Goal: Task Accomplishment & Management: Manage account settings

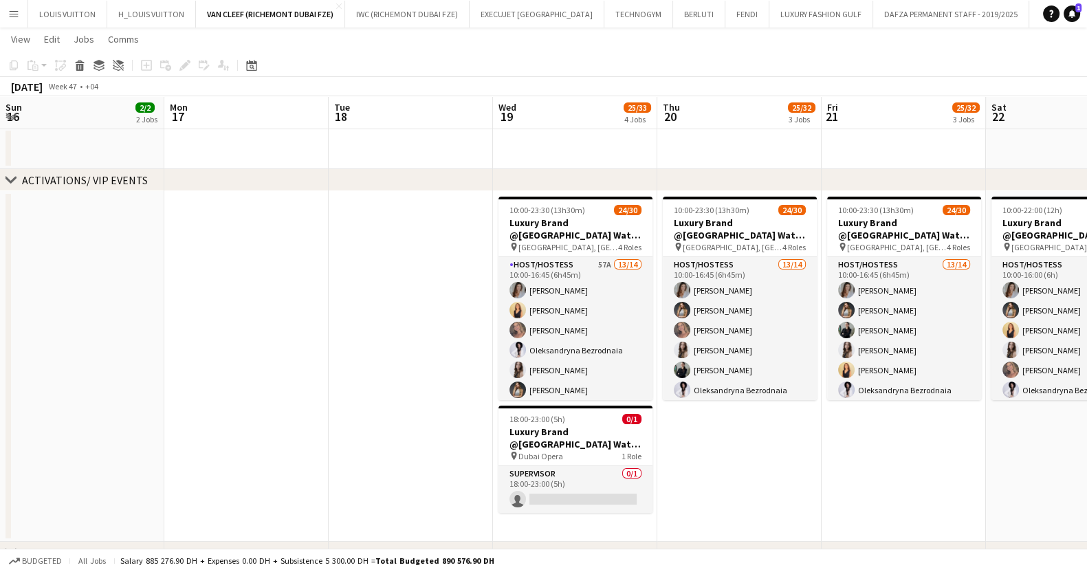
scroll to position [0, 521]
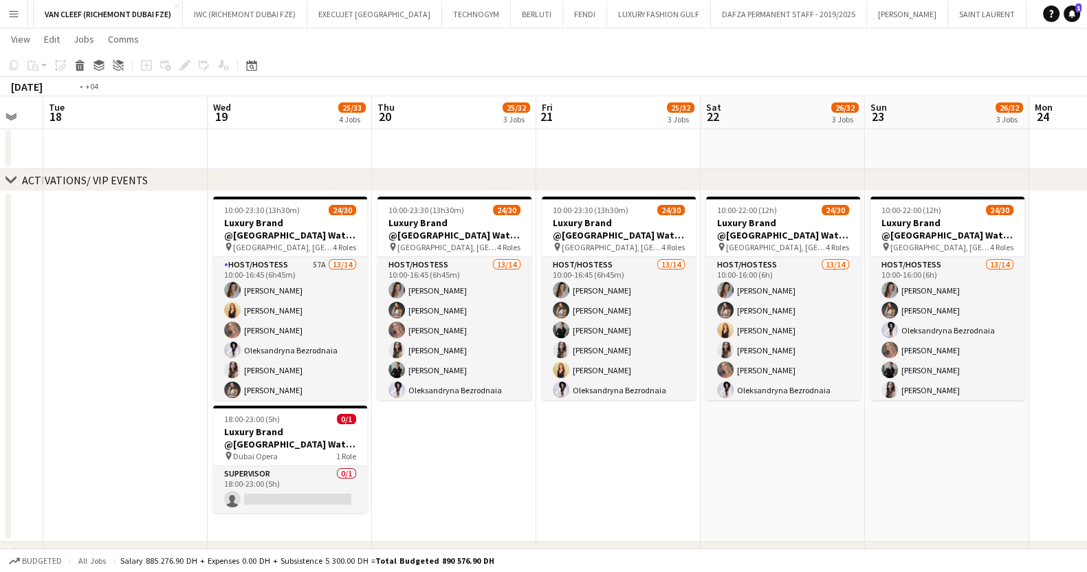
drag, startPoint x: 343, startPoint y: 464, endPoint x: 798, endPoint y: 468, distance: 454.7
click at [794, 468] on app-calendar-viewport "Sun 16 2/2 2 Jobs Mon 17 Tue 18 Wed 19 25/33 4 Jobs Thu 20 25/32 3 Jobs Fri 21 …" at bounding box center [543, 543] width 1087 height 1031
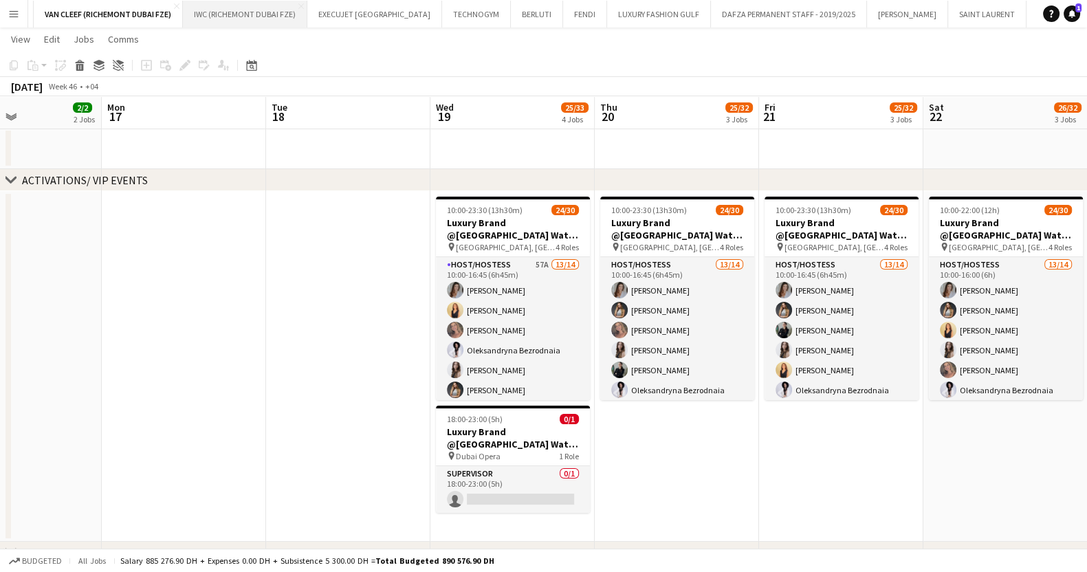
click at [217, 25] on button "IWC (RICHEMONT DUBAI FZE) Close" at bounding box center [245, 14] width 124 height 27
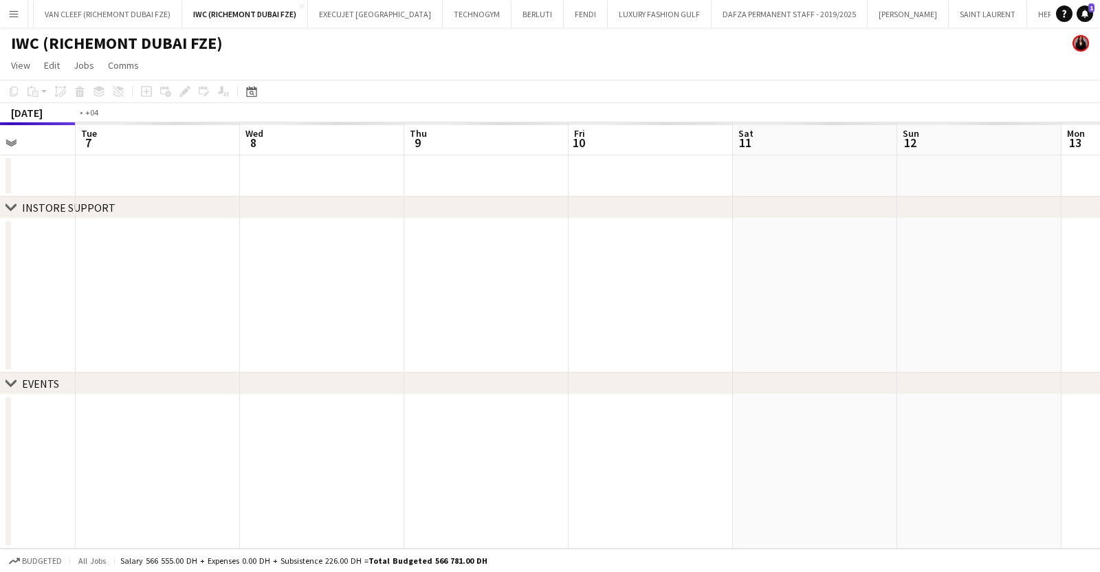
click at [320, 307] on app-calendar-viewport "Fri 3 Sat 4 Sun 5 Mon 6 Tue 7 Wed 8 Thu 9 Fri 10 Sat 11 Sun 12 Mon 13 Tue 14" at bounding box center [550, 335] width 1100 height 426
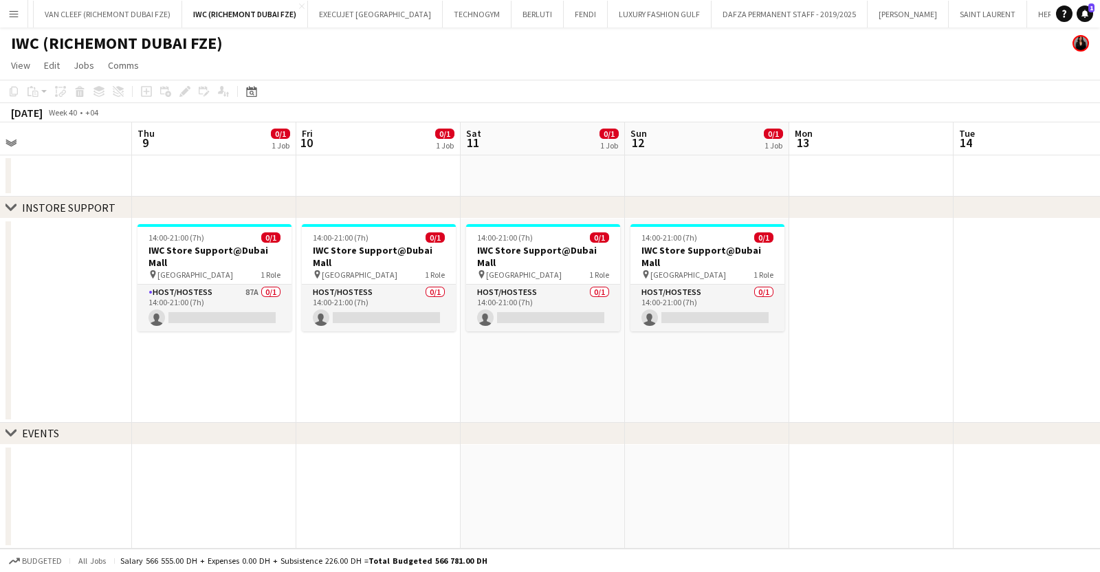
drag, startPoint x: 995, startPoint y: 312, endPoint x: 354, endPoint y: 330, distance: 641.3
click at [356, 330] on app-calendar-viewport "Mon 6 Tue 7 Wed 8 Thu 9 0/1 1 Job Fri 10 0/1 1 Job Sat 11 0/1 1 Job Sun 12 0/1 …" at bounding box center [550, 335] width 1100 height 426
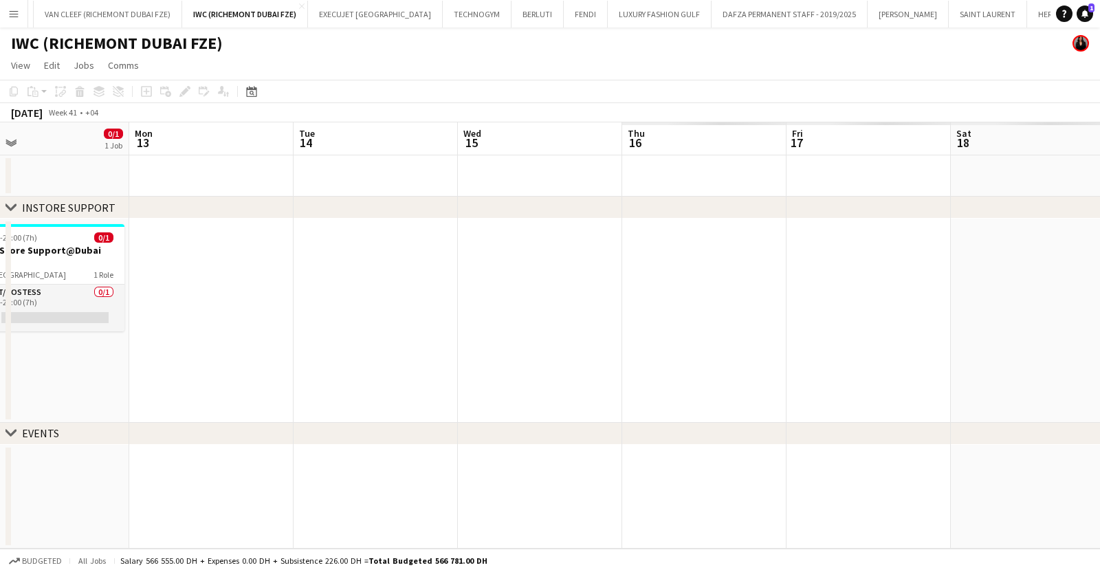
drag, startPoint x: 783, startPoint y: 350, endPoint x: 805, endPoint y: 307, distance: 48.6
click at [306, 351] on app-calendar-viewport "Fri 10 0/1 1 Job Sat 11 0/1 1 Job Sun 12 0/1 1 Job Mon 13 Tue 14 Wed 15 Thu 16 …" at bounding box center [550, 335] width 1100 height 426
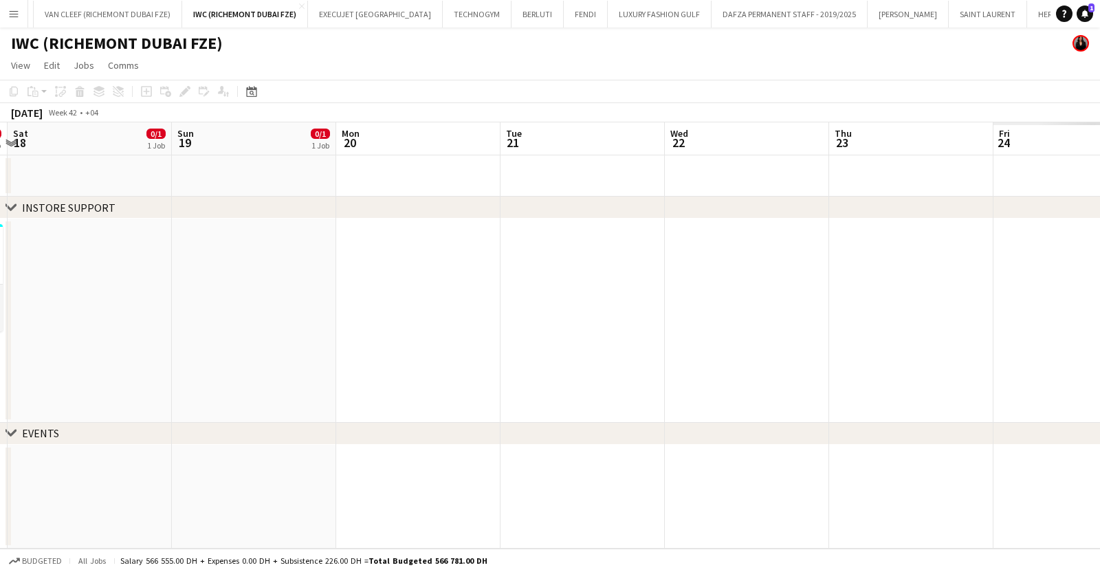
drag, startPoint x: 514, startPoint y: 337, endPoint x: 351, endPoint y: 337, distance: 163.0
click at [370, 337] on app-calendar-viewport "Tue 14 Wed 15 Thu 16 Fri 17 0/1 1 Job Sat 18 0/1 1 Job Sun 19 0/1 1 Job Mon 20 …" at bounding box center [550, 335] width 1100 height 426
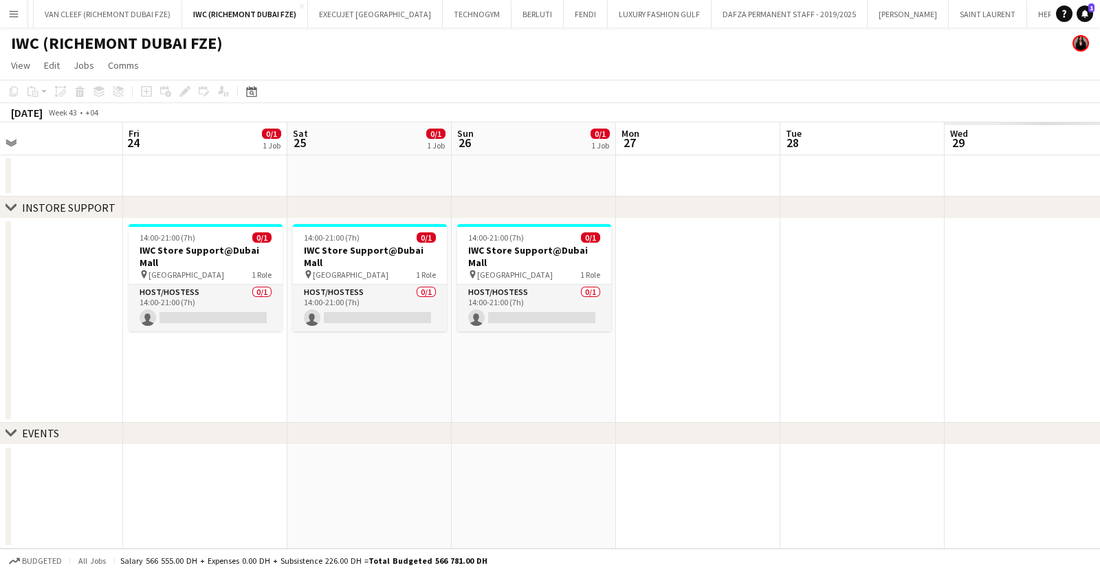
drag, startPoint x: 464, startPoint y: 354, endPoint x: 393, endPoint y: 326, distance: 75.4
click at [163, 336] on app-calendar-viewport "Mon 20 Tue 21 Wed 22 Thu 23 Fri 24 0/1 1 Job Sat 25 0/1 1 Job Sun 26 0/1 1 Job …" at bounding box center [550, 335] width 1100 height 426
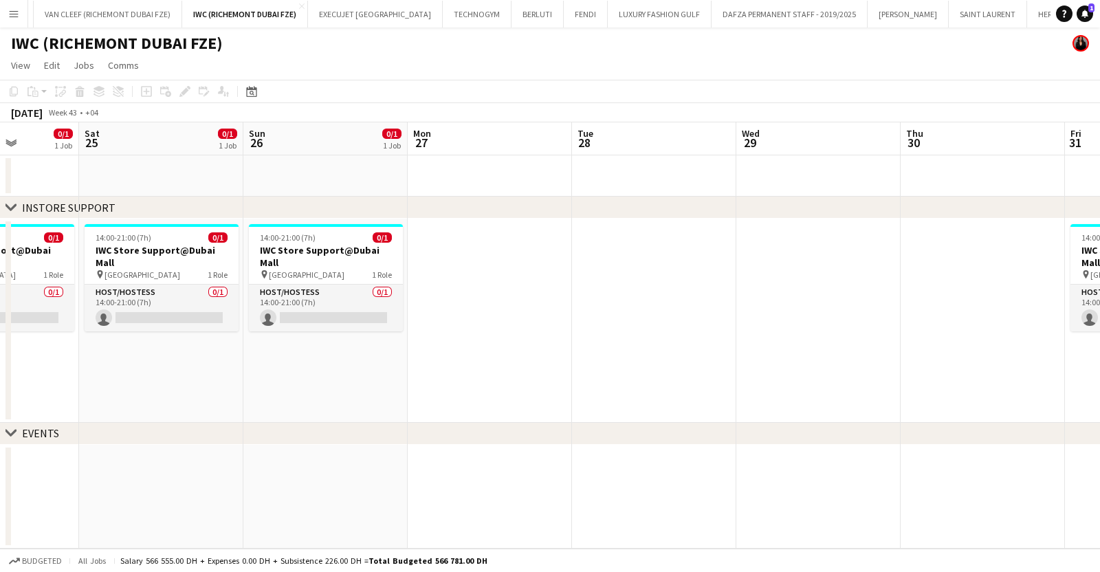
drag, startPoint x: 742, startPoint y: 338, endPoint x: 341, endPoint y: 342, distance: 401.0
click at [320, 345] on app-calendar-viewport "Tue 21 Wed 22 Thu 23 Fri 24 0/1 1 Job Sat 25 0/1 1 Job Sun 26 0/1 1 Job Mon 27 …" at bounding box center [550, 335] width 1100 height 426
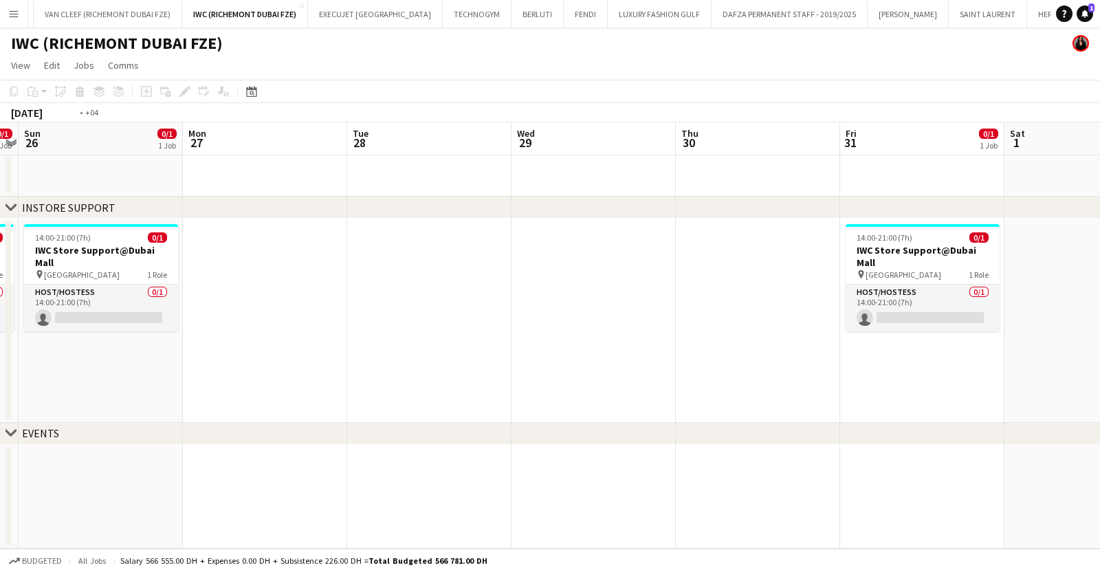
drag, startPoint x: 708, startPoint y: 349, endPoint x: 292, endPoint y: 340, distance: 416.2
click at [292, 340] on app-calendar-viewport "Thu 23 Fri 24 0/1 1 Job Sat 25 0/1 1 Job Sun 26 0/1 1 Job Mon 27 Tue 28 Wed 29 …" at bounding box center [550, 335] width 1100 height 426
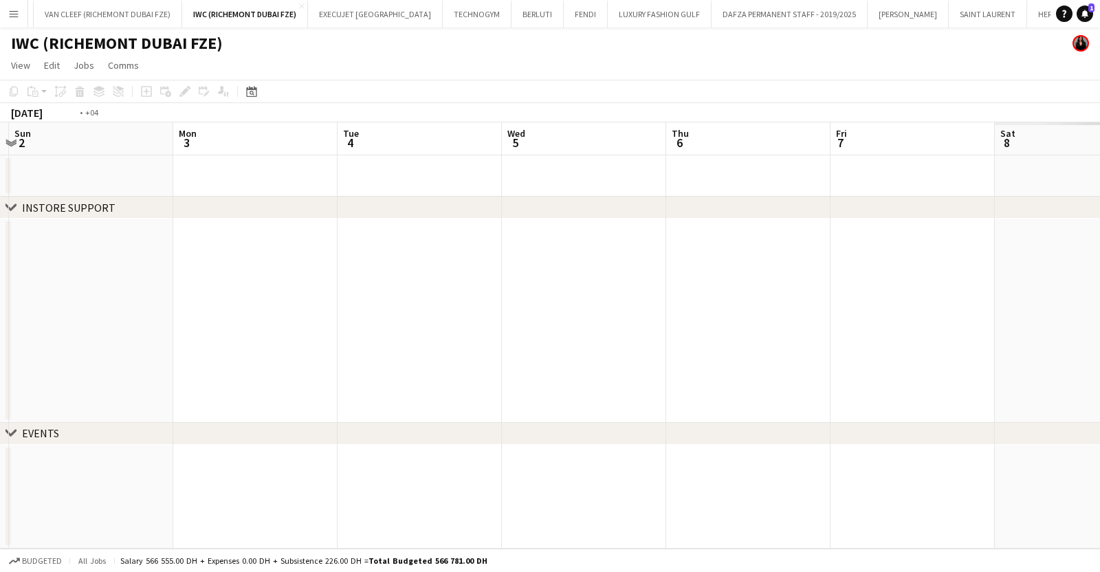
drag, startPoint x: 522, startPoint y: 355, endPoint x: 294, endPoint y: 353, distance: 228.4
click at [215, 356] on app-calendar-viewport "Thu 30 Fri 31 0/1 1 Job Sat 1 Sun 2 Mon 3 Tue 4 Wed 5 Thu 6 Fri 7 Sat 8 Sun 9 M…" at bounding box center [550, 335] width 1100 height 426
drag, startPoint x: 792, startPoint y: 343, endPoint x: 224, endPoint y: 345, distance: 568.1
click at [204, 345] on app-calendar-viewport "Fri 31 0/1 1 Job Sat 1 Sun 2 Mon 3 Tue 4 Wed 5 Thu 6 Fri 7 Sat 8 Sun 9 Mon 10 T…" at bounding box center [550, 335] width 1100 height 426
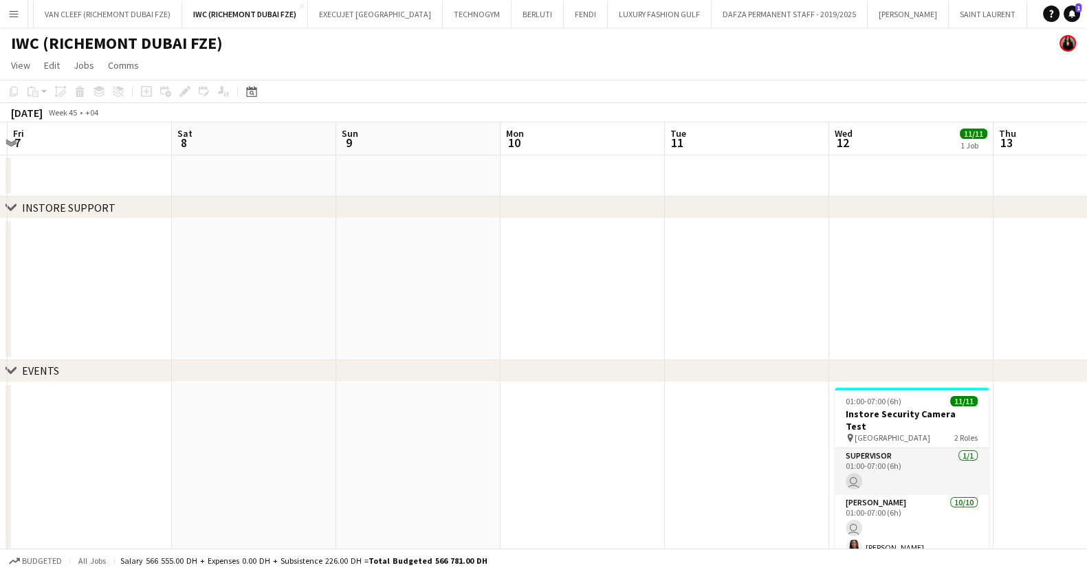
drag, startPoint x: 726, startPoint y: 356, endPoint x: 392, endPoint y: 354, distance: 334.3
click at [392, 354] on app-calendar-viewport "Tue 4 Wed 5 Thu 6 Fri 7 Sat 8 Sun 9 Mon 10 Tue 11 Wed 12 11/11 1 Job Thu 13 Fri…" at bounding box center [543, 370] width 1087 height 497
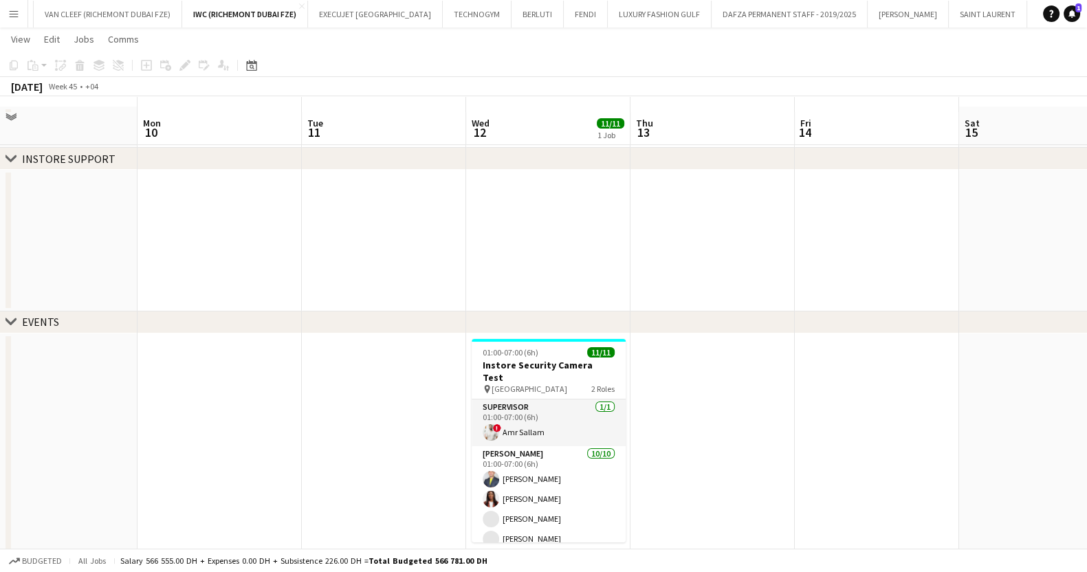
scroll to position [68, 0]
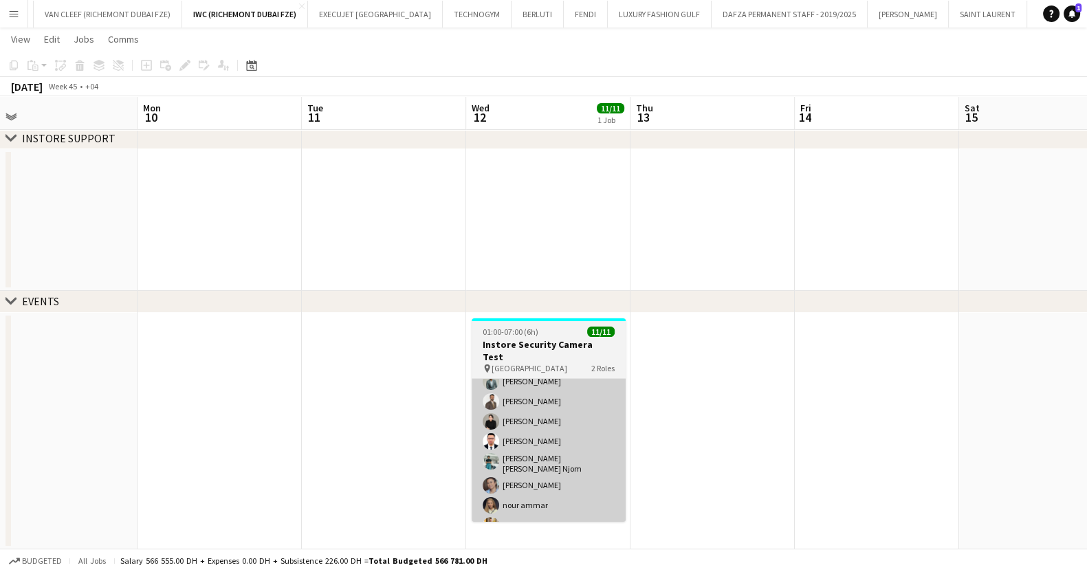
click at [540, 433] on app-card-role "Usher 10/10 01:00-07:00 (6h) Louie Stefan Zambarrano Vivien Ezeji Jefferson Man…" at bounding box center [549, 424] width 154 height 230
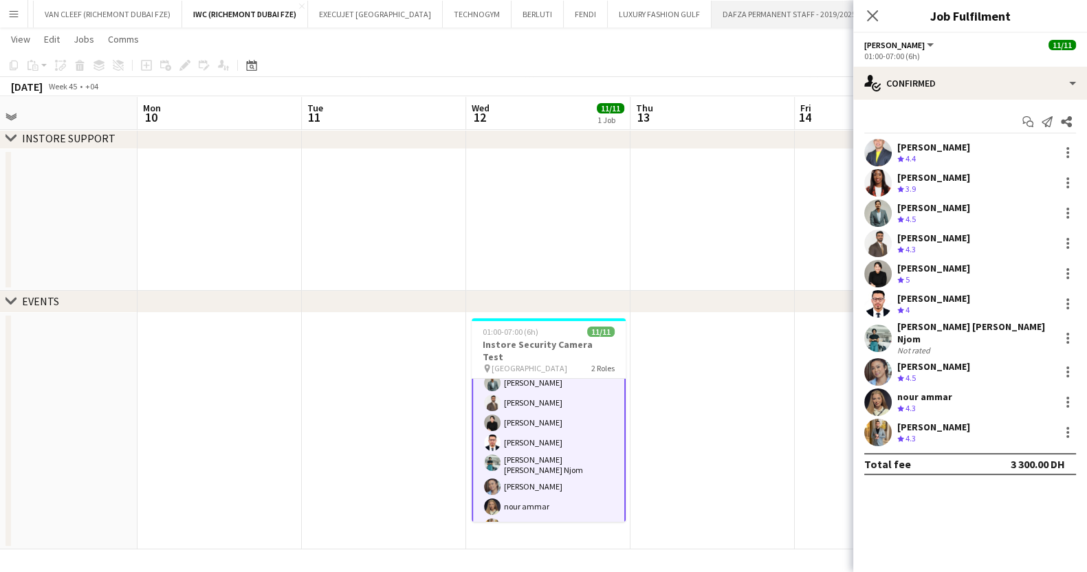
scroll to position [118, 0]
click at [945, 143] on div "Louie Stefan Zambarrano" at bounding box center [934, 147] width 73 height 12
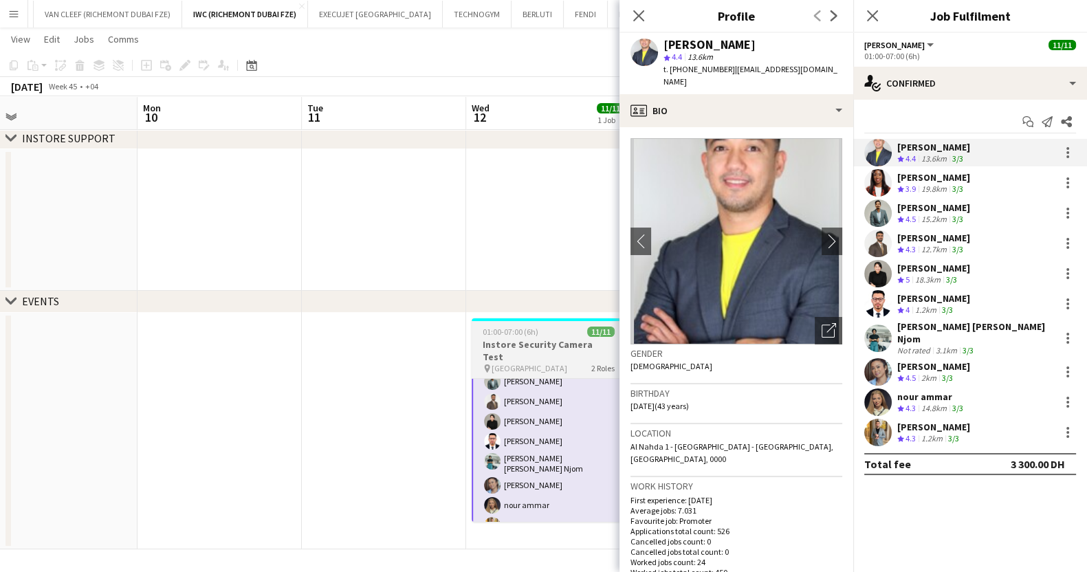
click at [557, 330] on div "01:00-07:00 (6h) 11/11" at bounding box center [549, 332] width 154 height 10
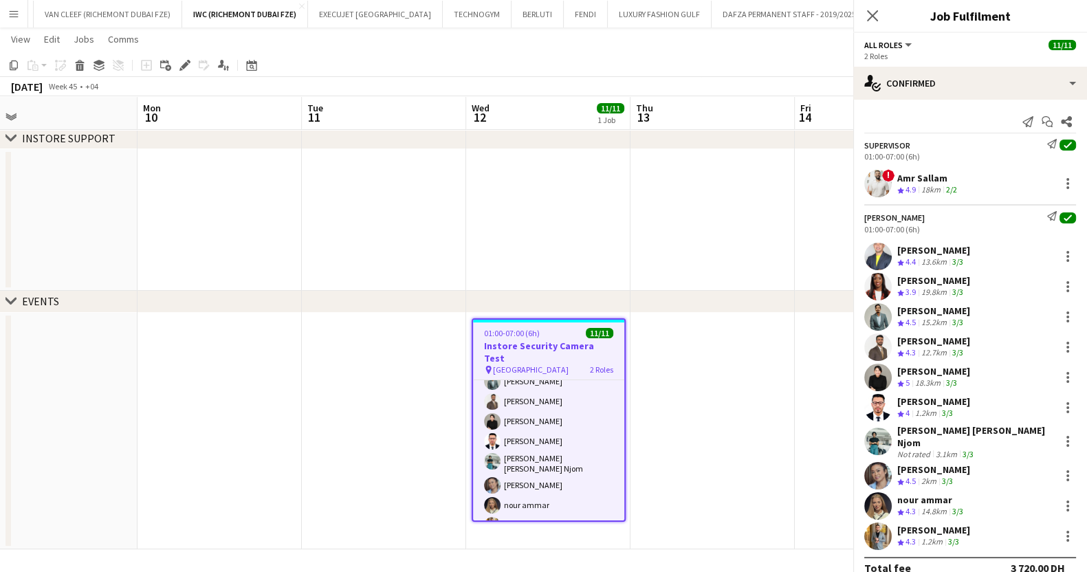
scroll to position [117, 0]
click at [174, 71] on div "Add job Add linked Job Edit Edit linked Job Applicants" at bounding box center [179, 65] width 105 height 17
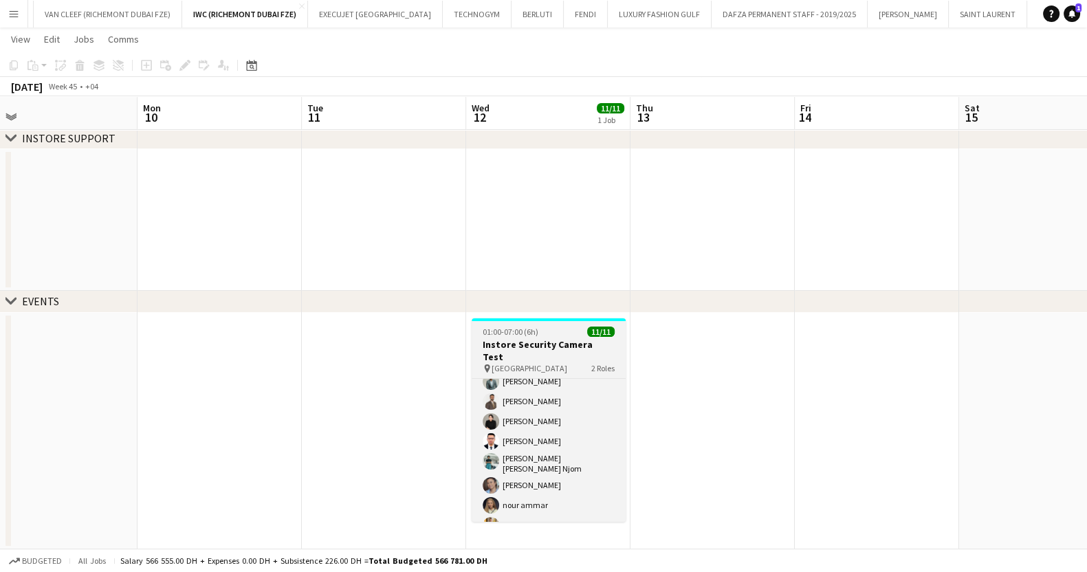
click at [496, 342] on h3 "Instore Security Camera Test" at bounding box center [549, 350] width 154 height 25
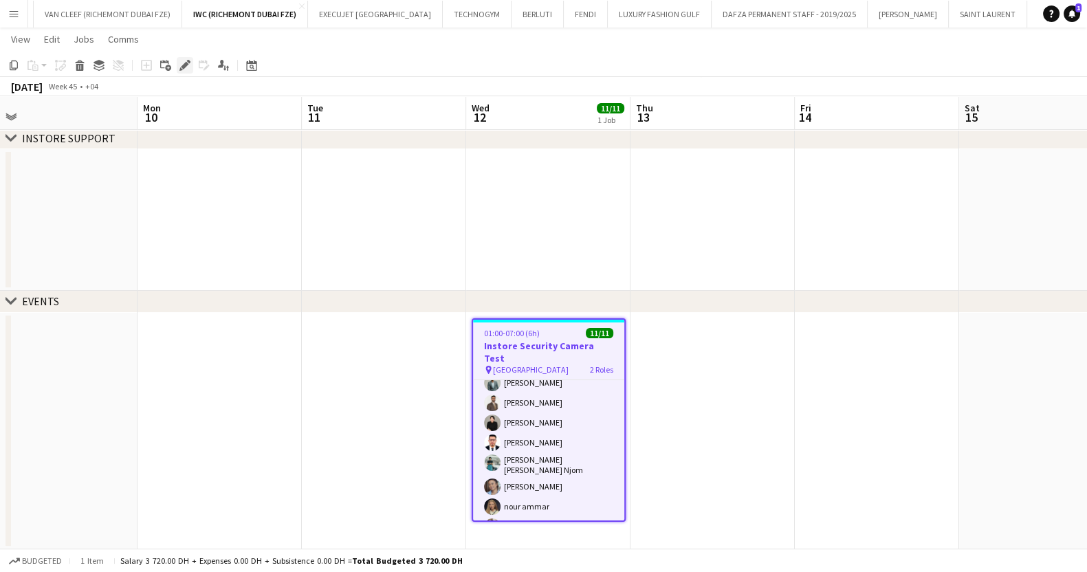
click at [188, 63] on icon "Edit" at bounding box center [185, 65] width 11 height 11
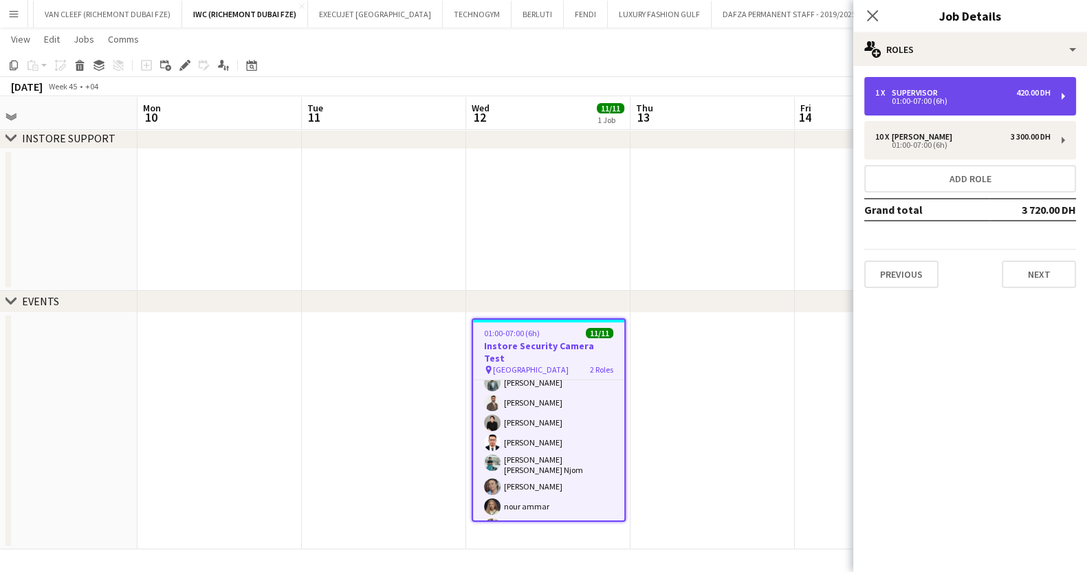
click at [998, 94] on div "1 x Supervisor 420.00 DH" at bounding box center [963, 93] width 175 height 10
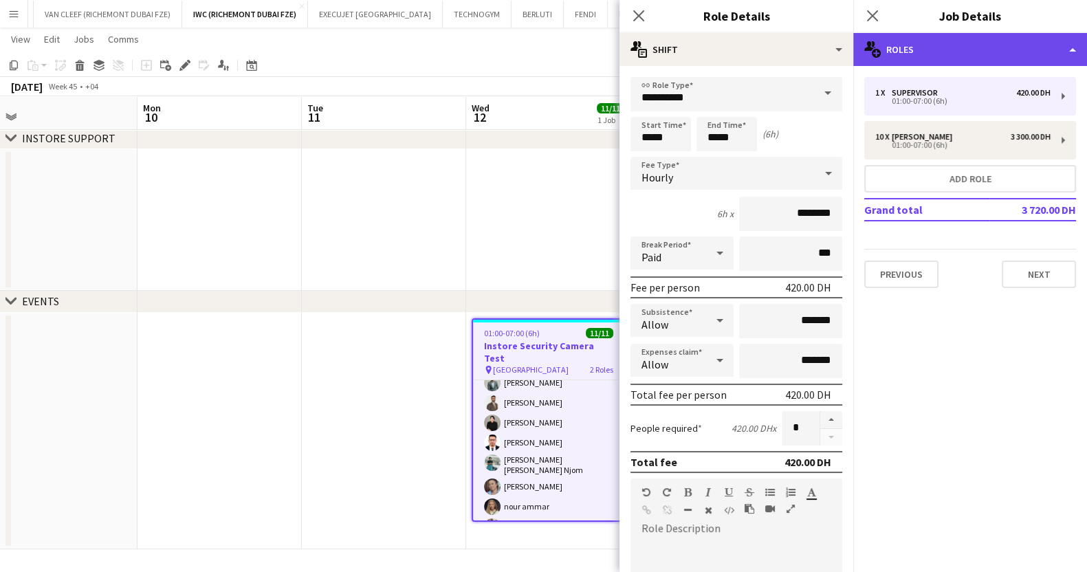
click at [984, 40] on div "multiple-users-add Roles" at bounding box center [971, 49] width 234 height 33
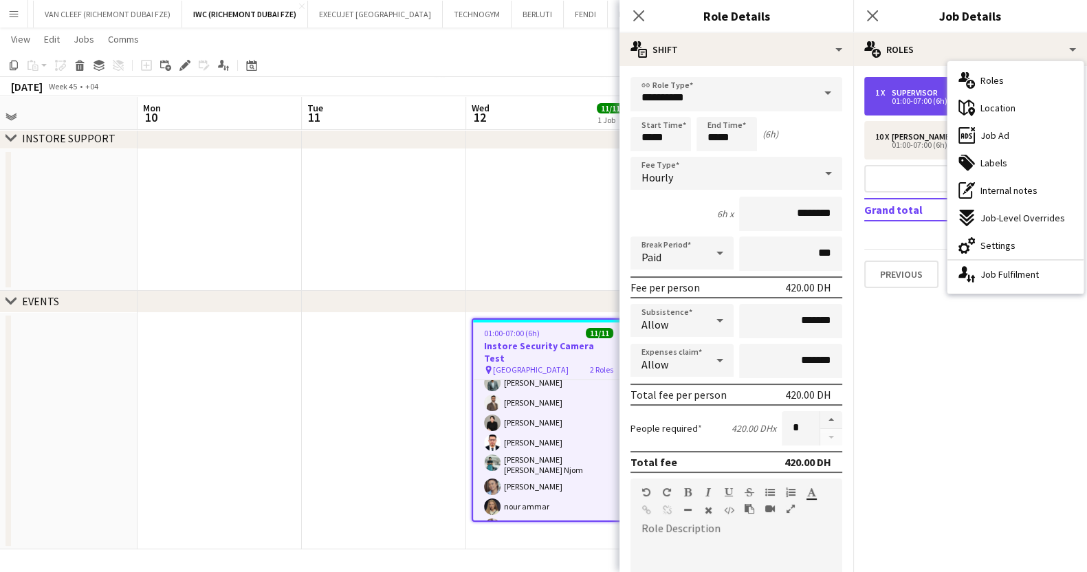
click at [886, 100] on div "01:00-07:00 (6h)" at bounding box center [963, 101] width 175 height 7
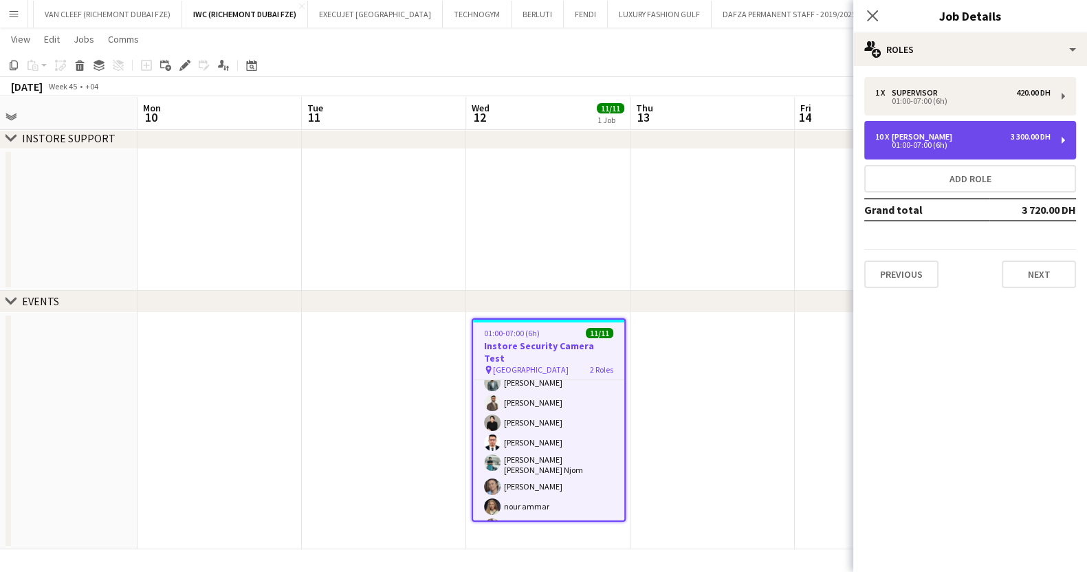
click at [907, 135] on div "Usher" at bounding box center [925, 137] width 66 height 10
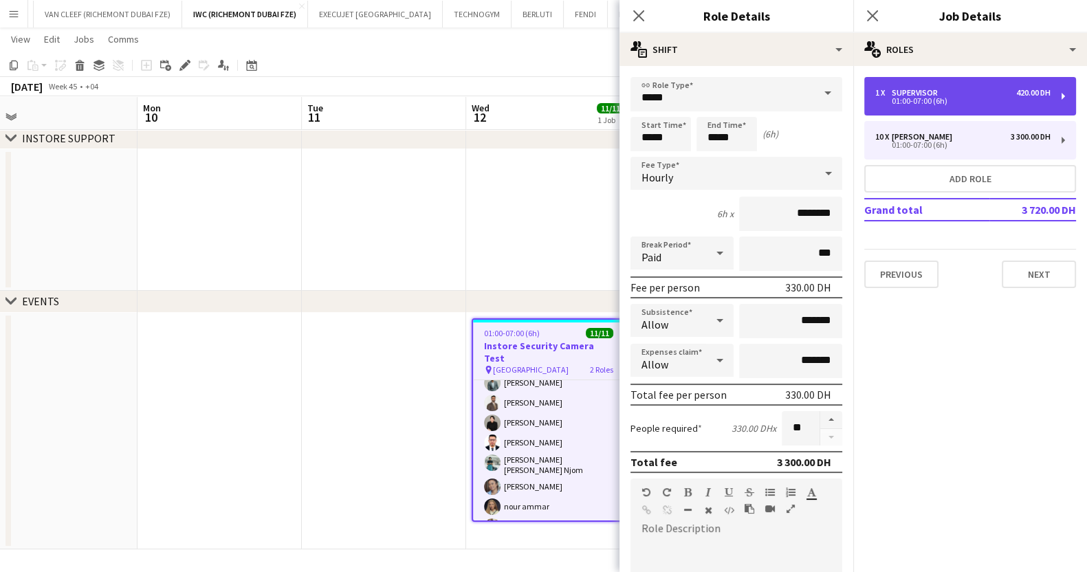
click at [930, 90] on div "Supervisor" at bounding box center [918, 93] width 52 height 10
type input "**********"
type input "********"
type input "*"
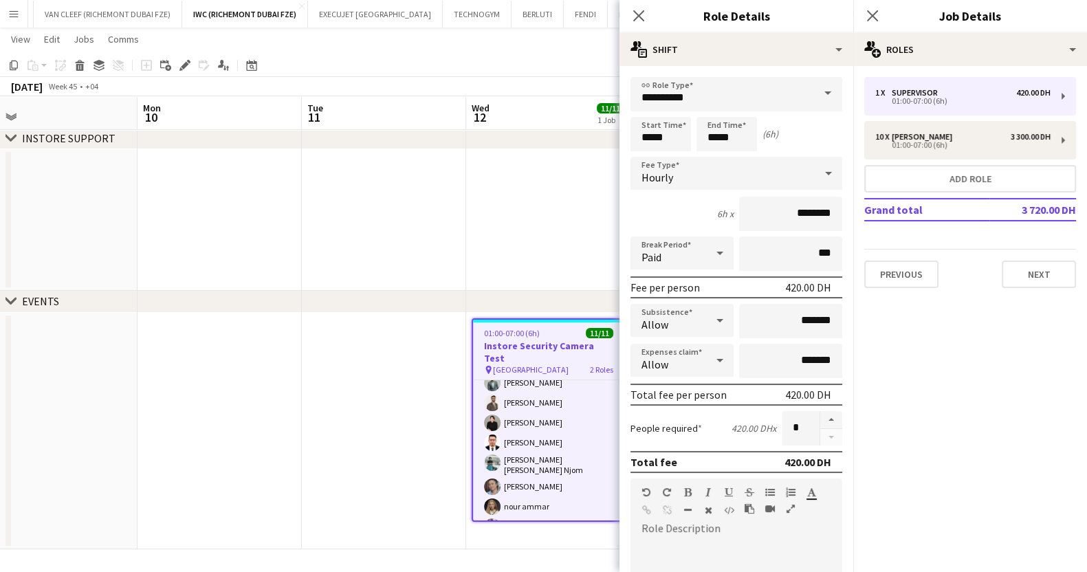
click at [541, 242] on app-date-cell at bounding box center [548, 220] width 164 height 142
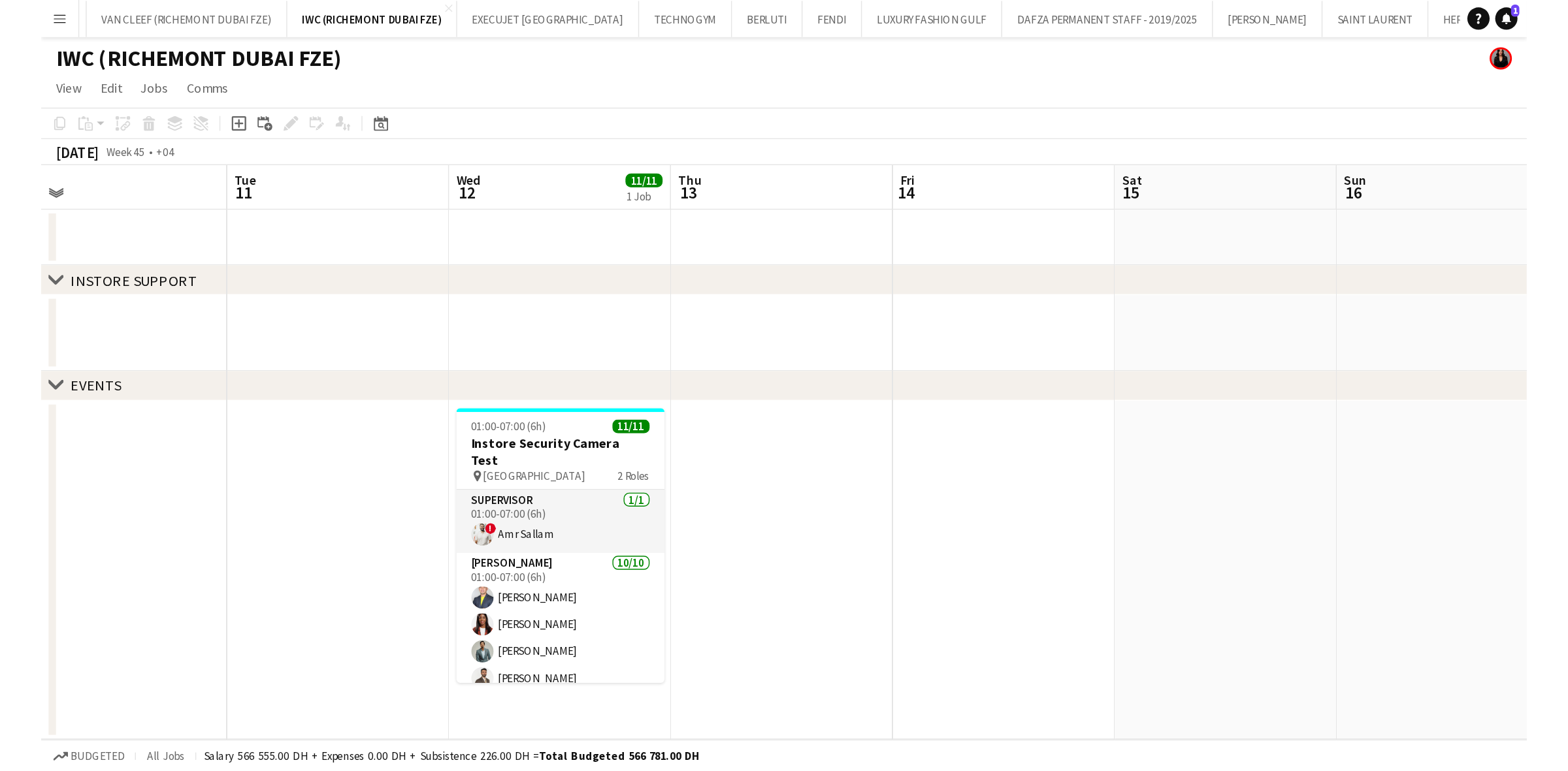
scroll to position [0, 494]
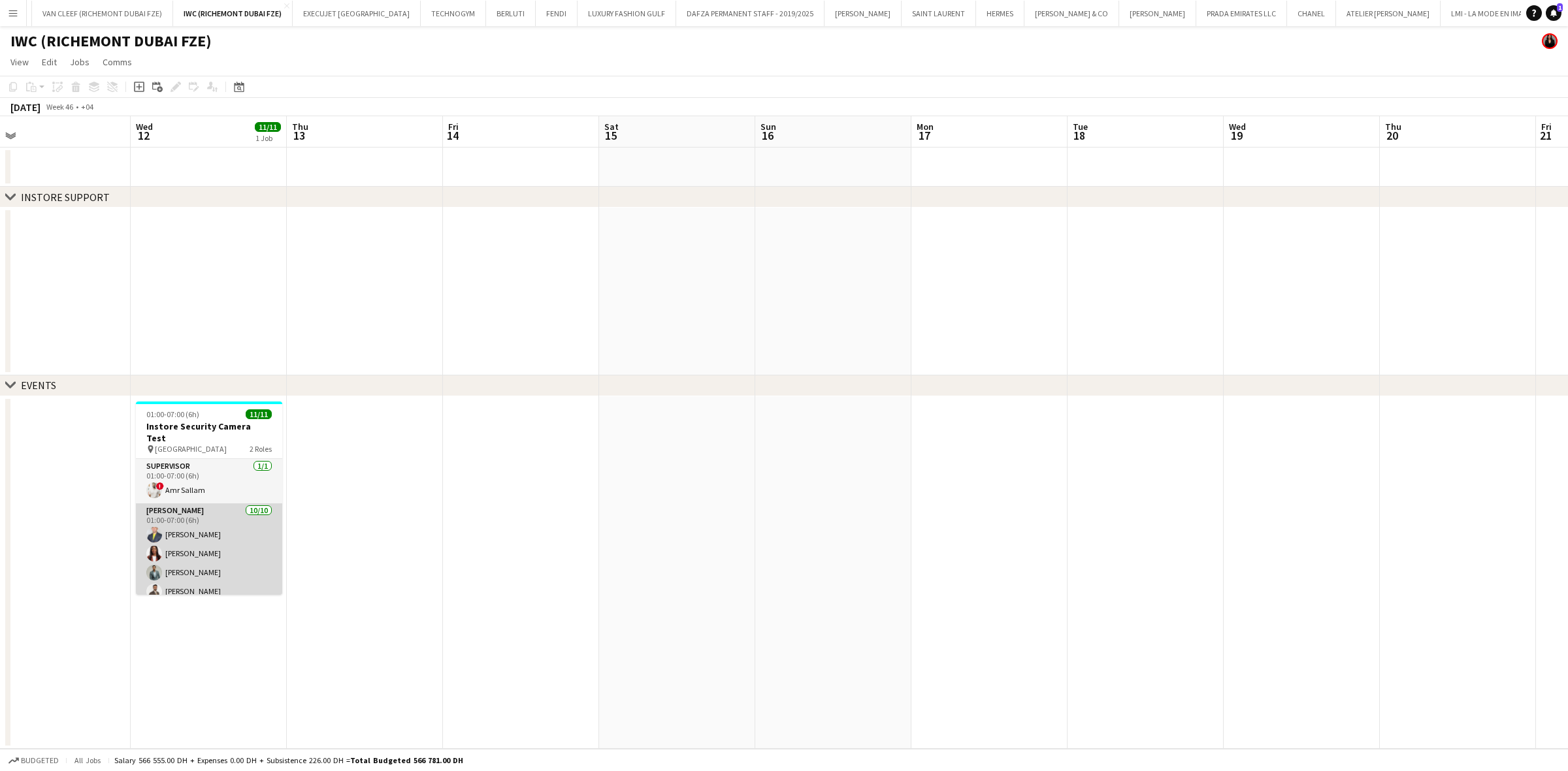
click at [220, 522] on app-card-role "Usher 10/10 01:00-07:00 (6h) Louie Stefan Zambarrano Vivien Ezeji Jefferson Man…" at bounding box center [209, 612] width 146 height 218
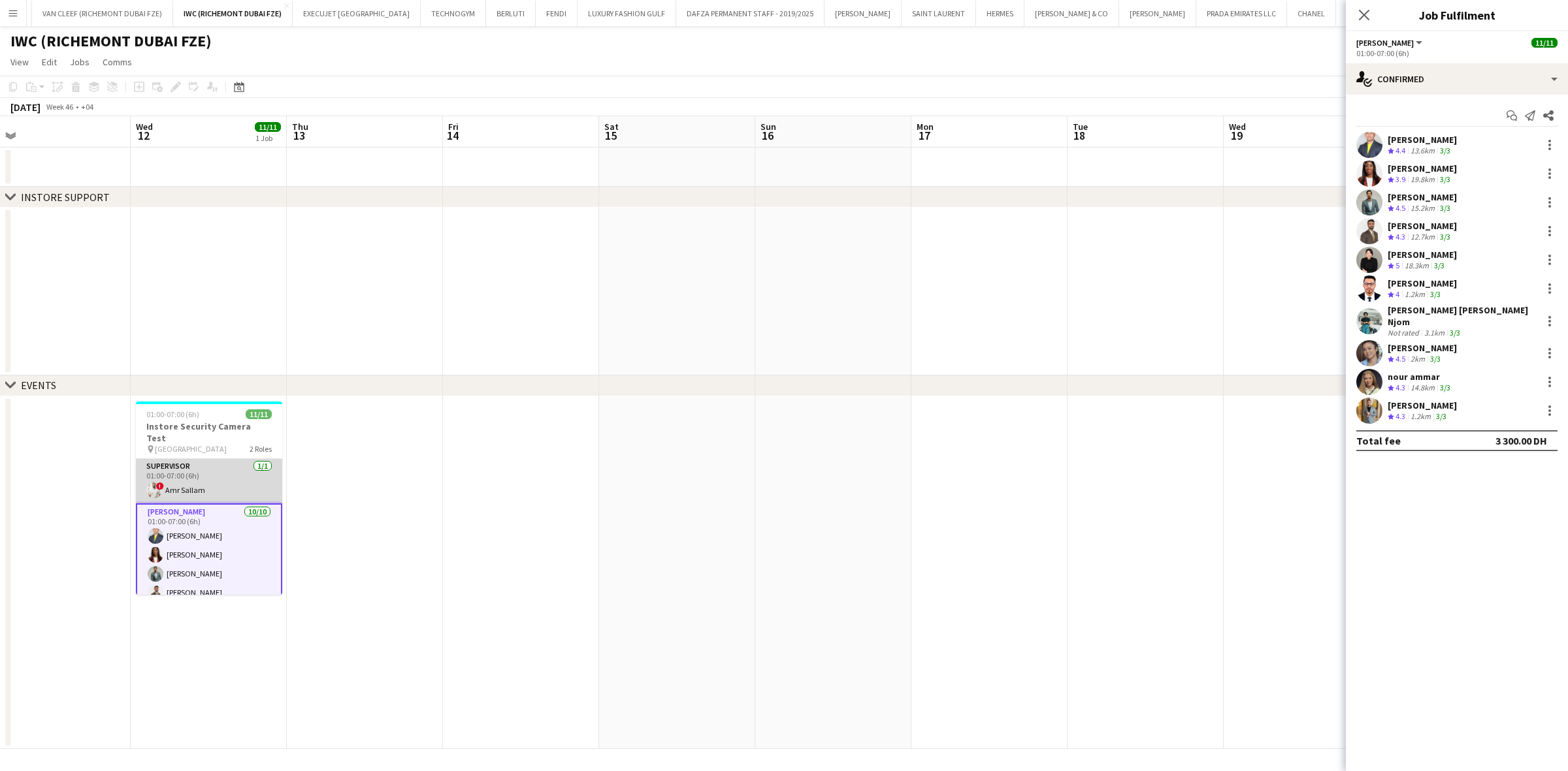
click at [161, 482] on span "!" at bounding box center [160, 486] width 8 height 8
